Goal: Task Accomplishment & Management: Manage account settings

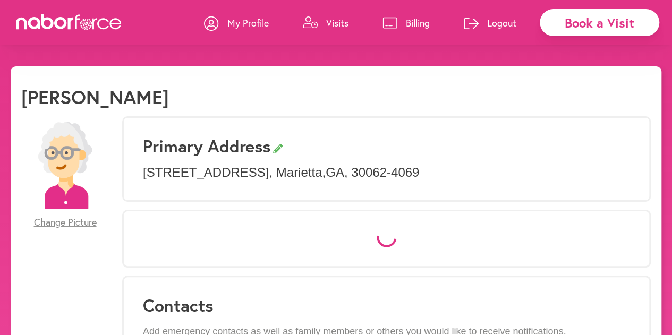
select select "*"
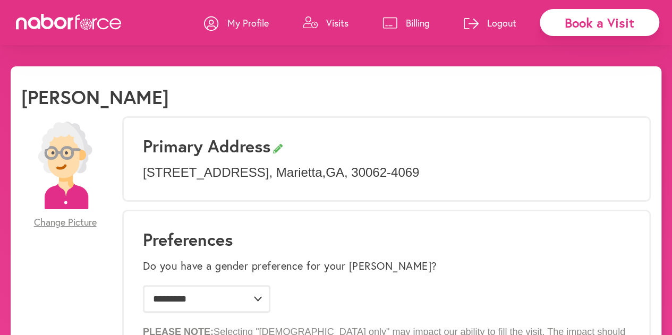
click at [400, 25] on link "Billing" at bounding box center [405, 23] width 47 height 32
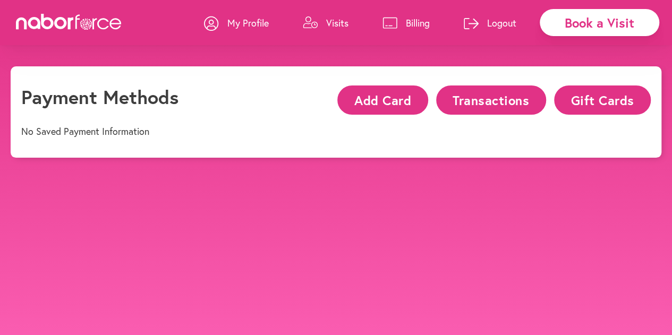
click at [502, 89] on button "Transactions" at bounding box center [491, 100] width 110 height 29
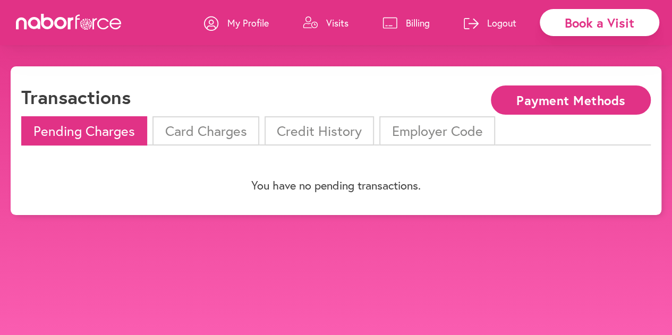
click at [310, 134] on li "Credit History" at bounding box center [318, 130] width 109 height 29
